Goal: Download file/media

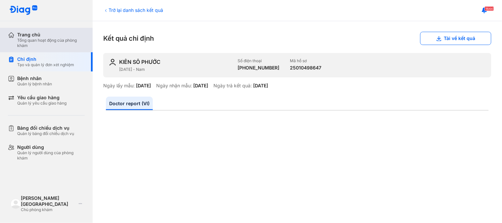
click at [63, 36] on div "Trang chủ" at bounding box center [50, 35] width 67 height 6
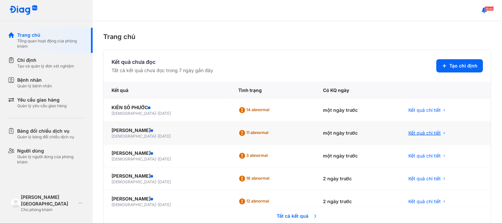
click at [410, 134] on span "Kết quả chi tiết" at bounding box center [425, 133] width 32 height 7
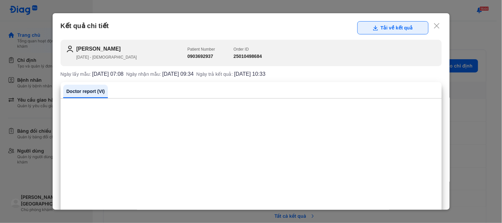
click at [394, 27] on button "Tải về kết quả" at bounding box center [392, 27] width 71 height 13
click at [436, 26] on div "Kết quả chi tiết Tải về kết quả LÝ NGUYỄN TẤN ĐẠT 13/11/2007 - male Patient Num…" at bounding box center [251, 111] width 397 height 197
click at [434, 25] on icon at bounding box center [436, 25] width 7 height 7
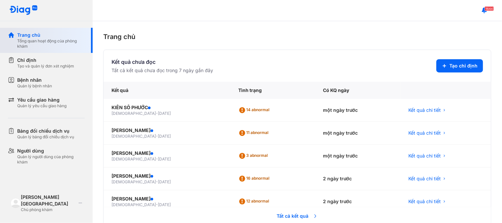
click at [46, 44] on div "Tổng quan hoạt động của phòng khám" at bounding box center [50, 43] width 67 height 11
